Goal: Check status: Check status

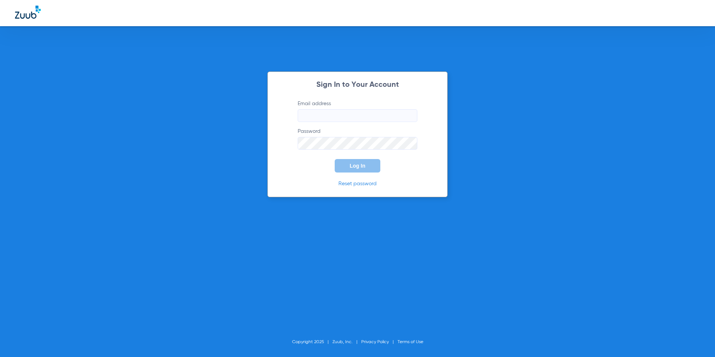
type input "[EMAIL_ADDRESS][DOMAIN_NAME]"
click at [352, 169] on button "Log In" at bounding box center [358, 165] width 46 height 13
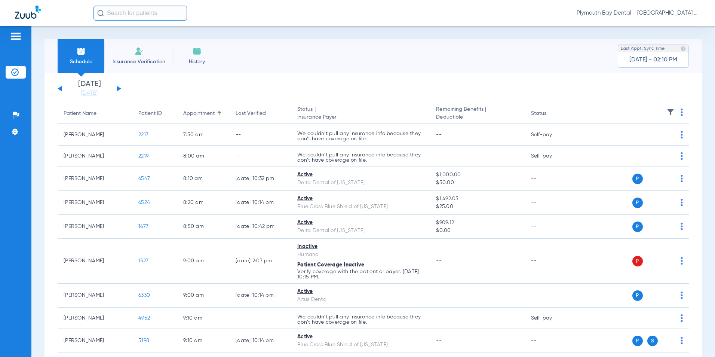
click at [116, 87] on div "[DATE] [DATE] [DATE] [DATE] [DATE] [DATE] [DATE] [DATE] [DATE] [DATE] [DATE] [D…" at bounding box center [90, 88] width 64 height 16
click at [117, 87] on button at bounding box center [119, 89] width 4 height 6
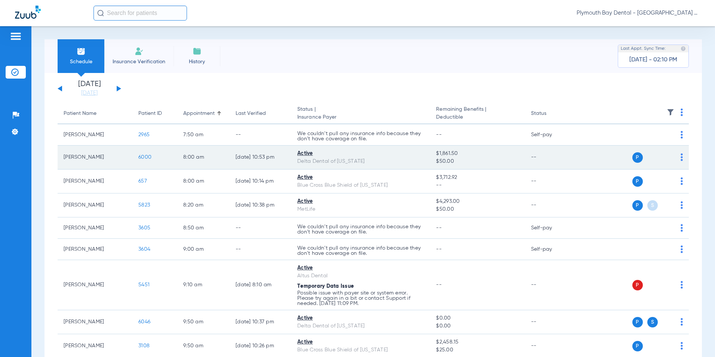
click at [149, 158] on span "6000" at bounding box center [144, 157] width 13 height 5
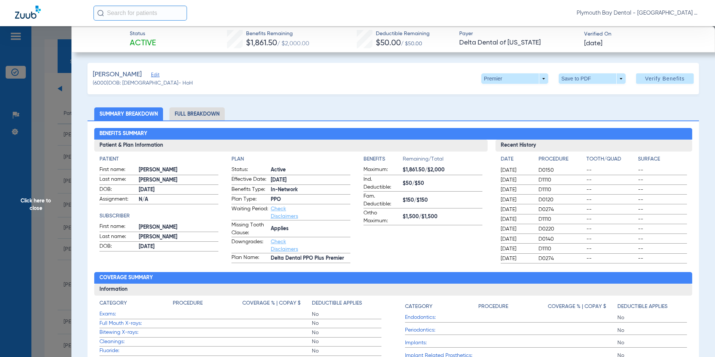
click at [39, 132] on span "Click here to close" at bounding box center [35, 204] width 71 height 357
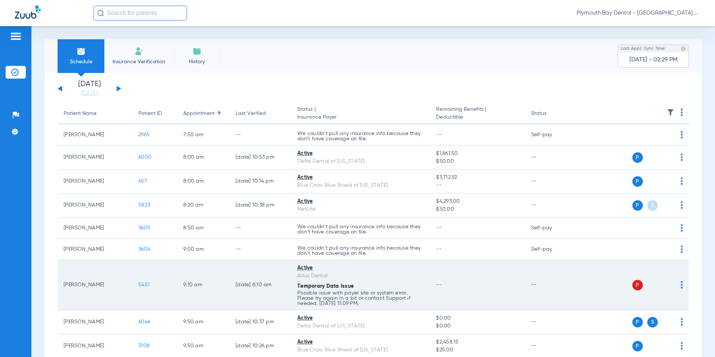
click at [147, 287] on span "5451" at bounding box center [143, 284] width 11 height 5
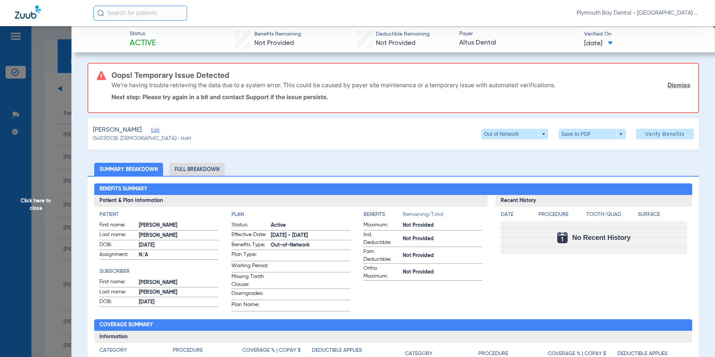
click at [675, 86] on link "Dismiss" at bounding box center [679, 84] width 23 height 7
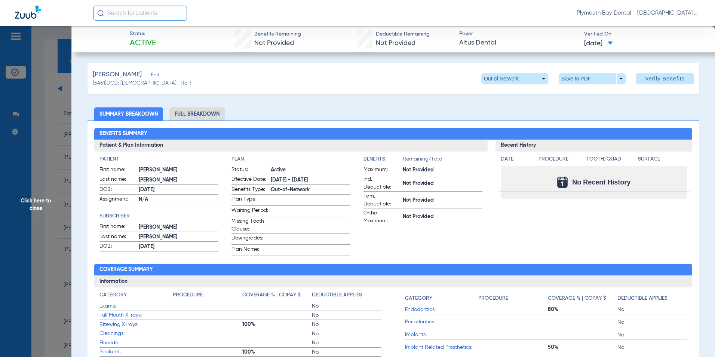
click at [55, 147] on span "Click here to close" at bounding box center [35, 204] width 71 height 357
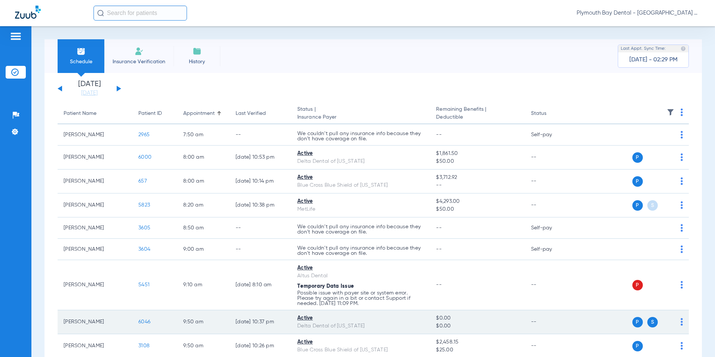
click at [145, 319] on span "6046" at bounding box center [144, 321] width 12 height 5
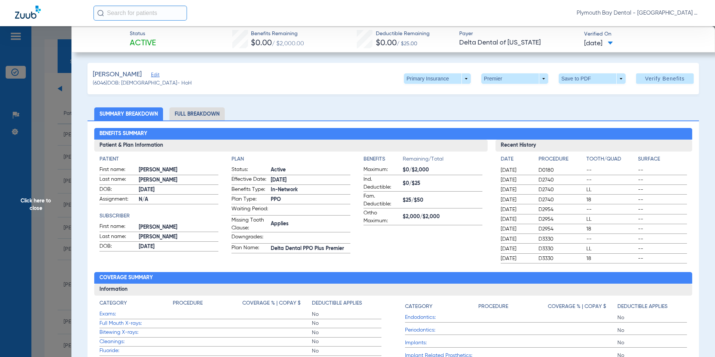
click at [34, 143] on span "Click here to close" at bounding box center [35, 204] width 71 height 357
